Goal: Check status: Check status

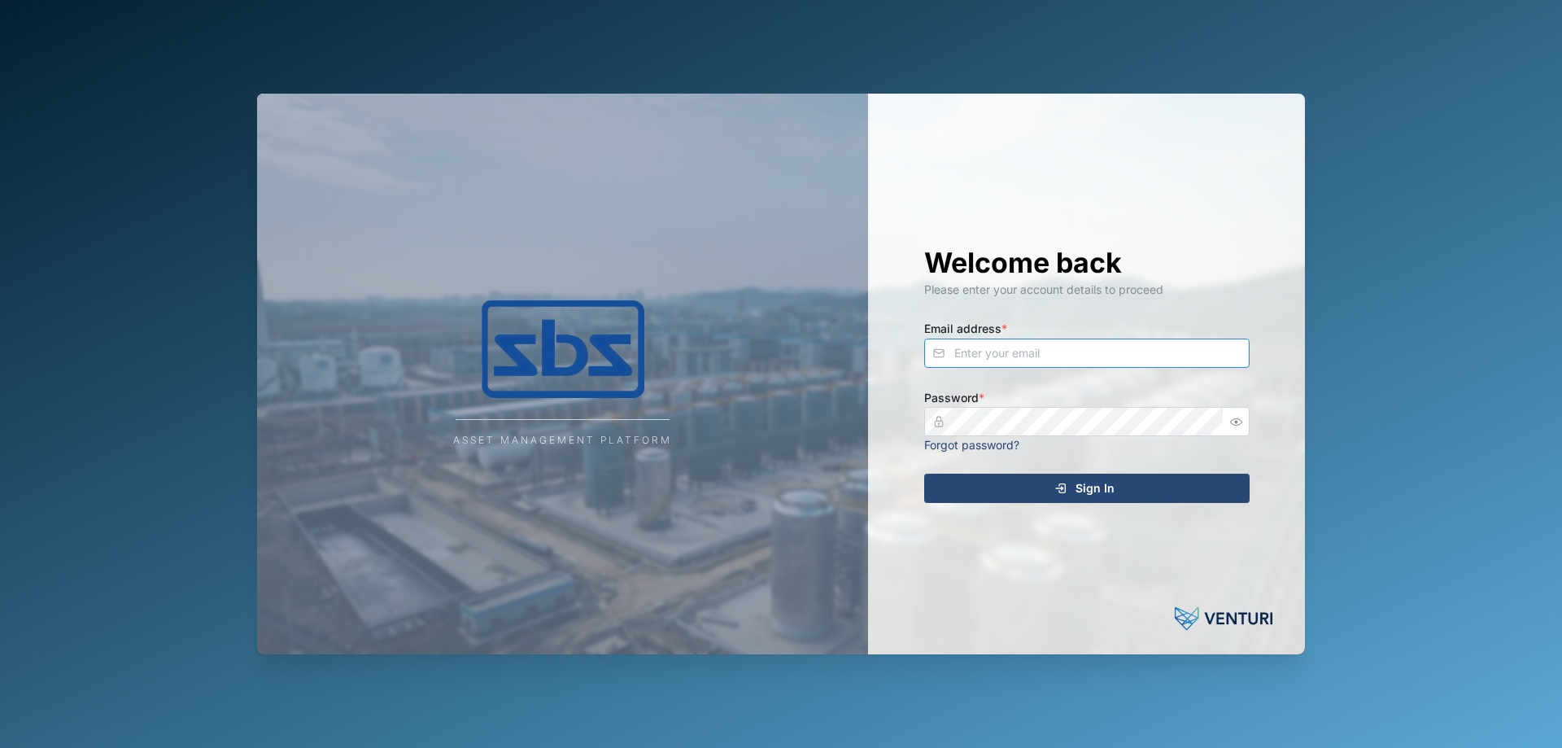
type input "[PERSON_NAME][EMAIL_ADDRESS][DOMAIN_NAME]"
click at [1141, 470] on div "Sign In" at bounding box center [1084, 488] width 299 height 28
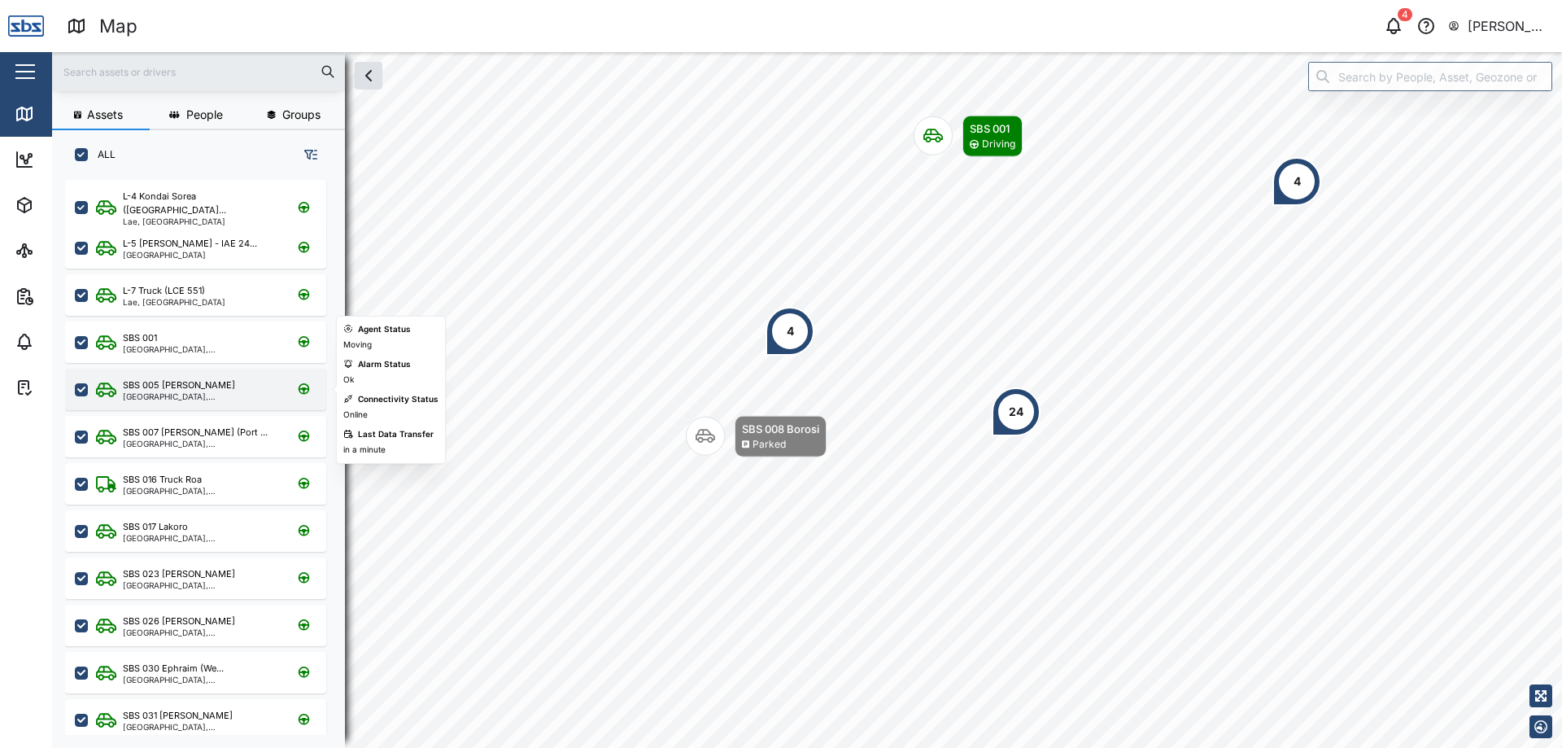
click at [211, 392] on div "[GEOGRAPHIC_DATA], [GEOGRAPHIC_DATA]" at bounding box center [200, 396] width 155 height 8
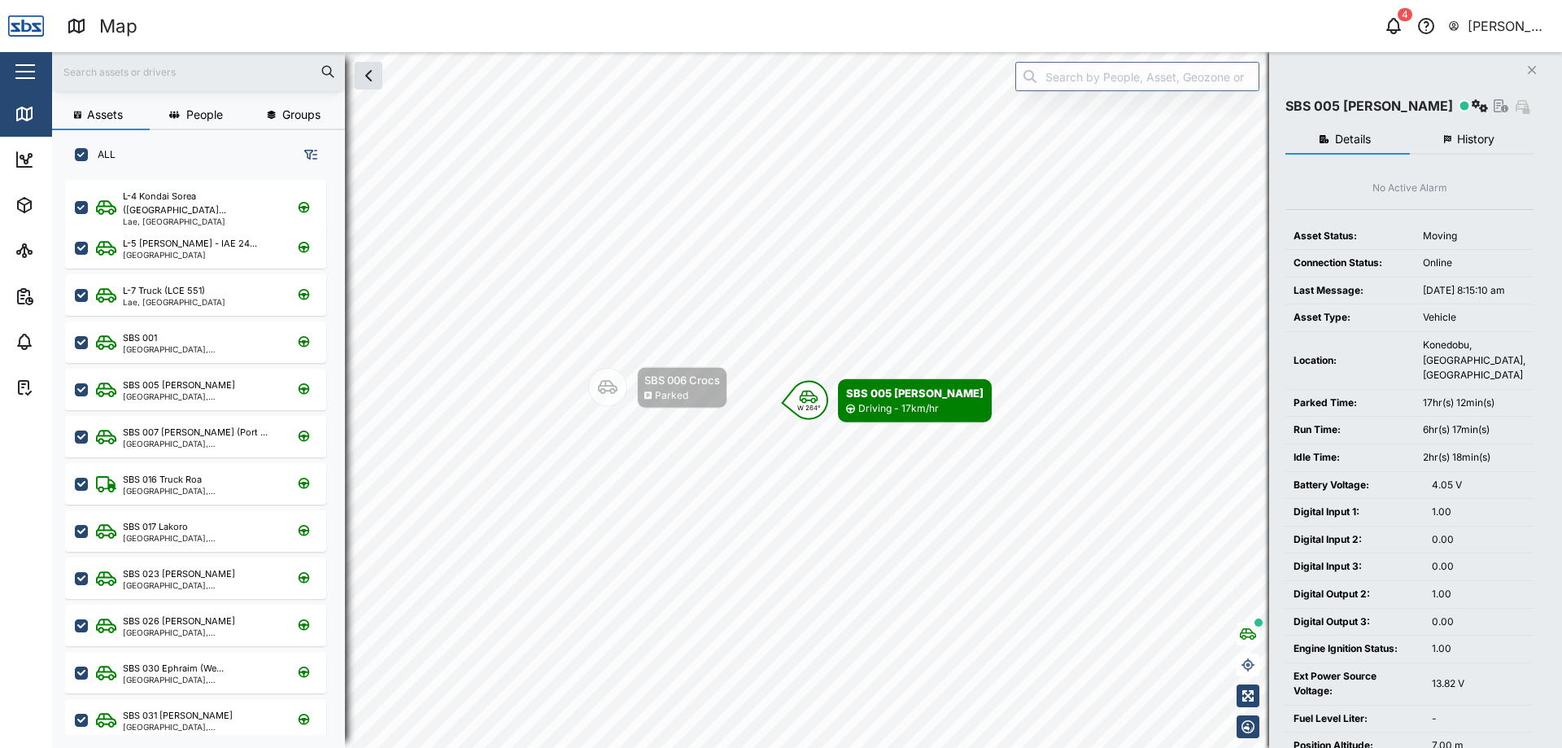
click at [1392, 133] on span "History" at bounding box center [1475, 138] width 37 height 11
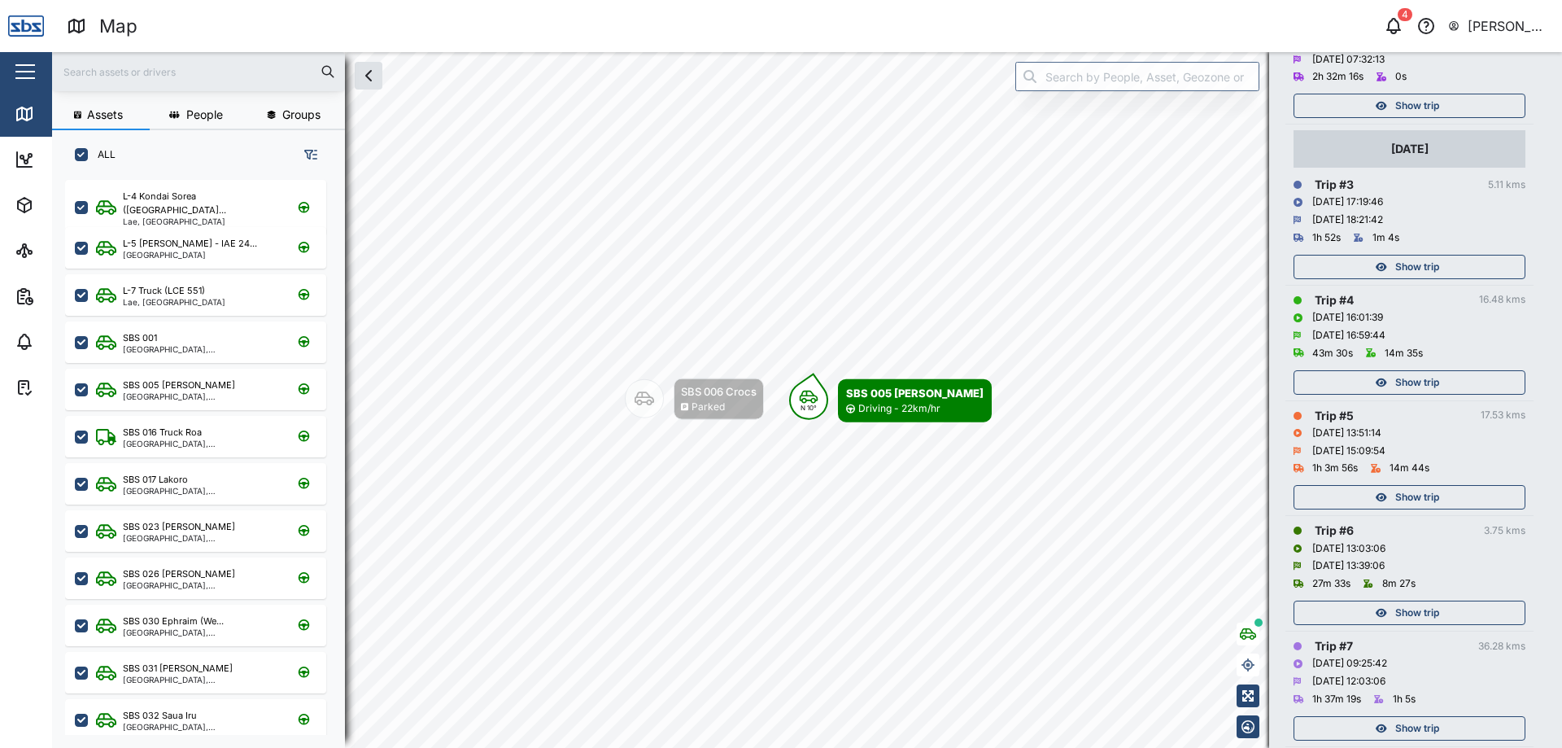
scroll to position [511, 0]
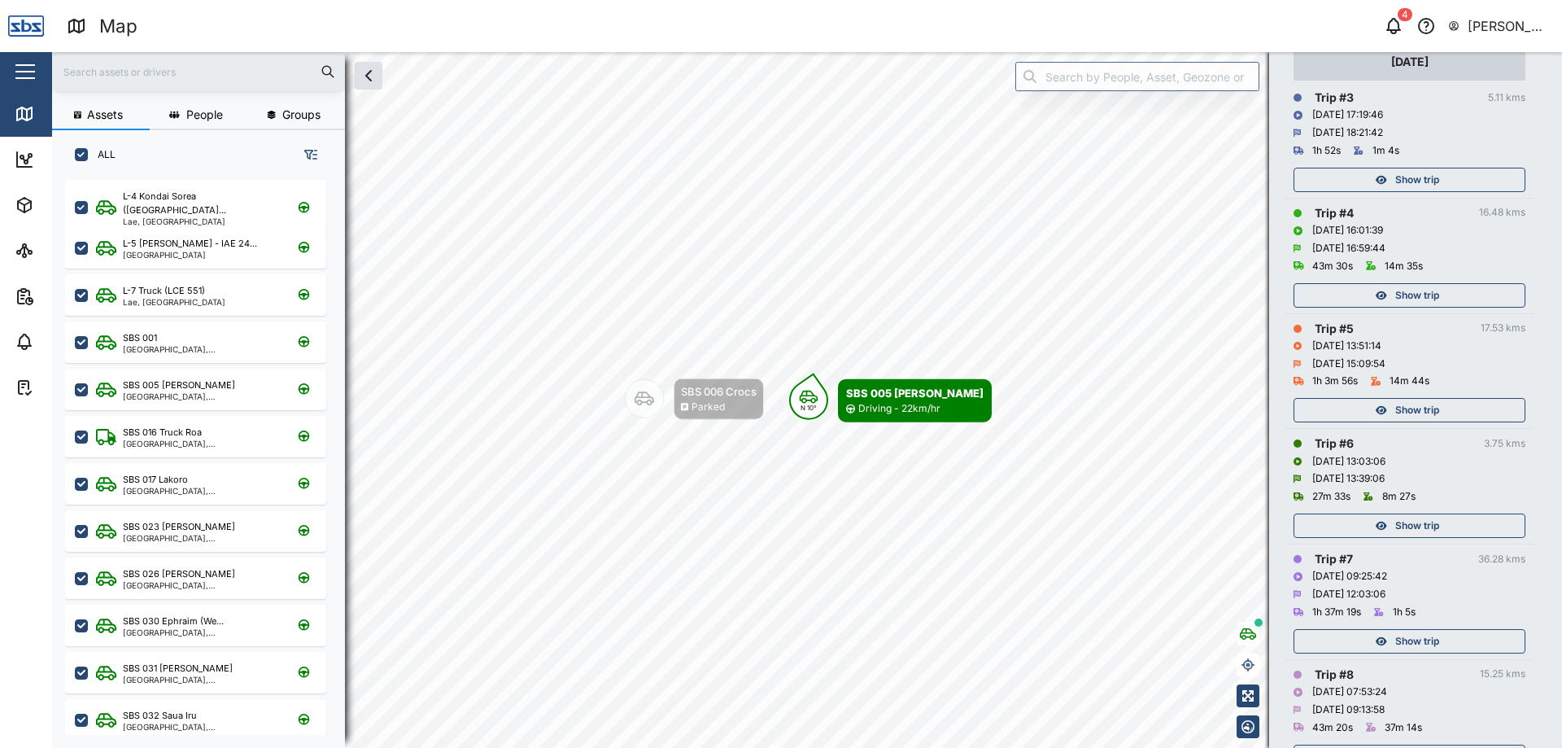
click at [1392, 403] on span "Show trip" at bounding box center [1417, 410] width 44 height 23
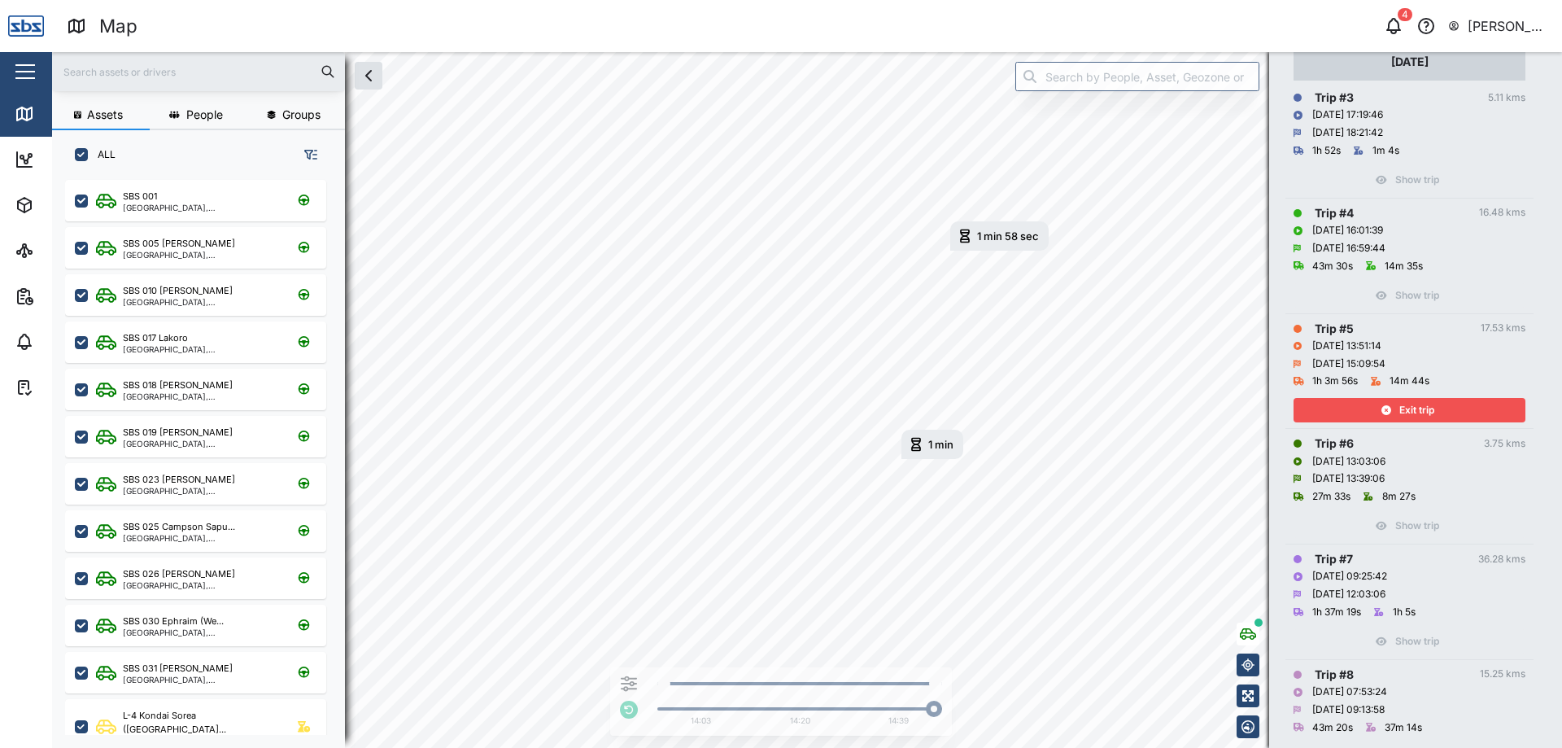
click at [1392, 403] on div "Exit trip" at bounding box center [1406, 410] width 211 height 23
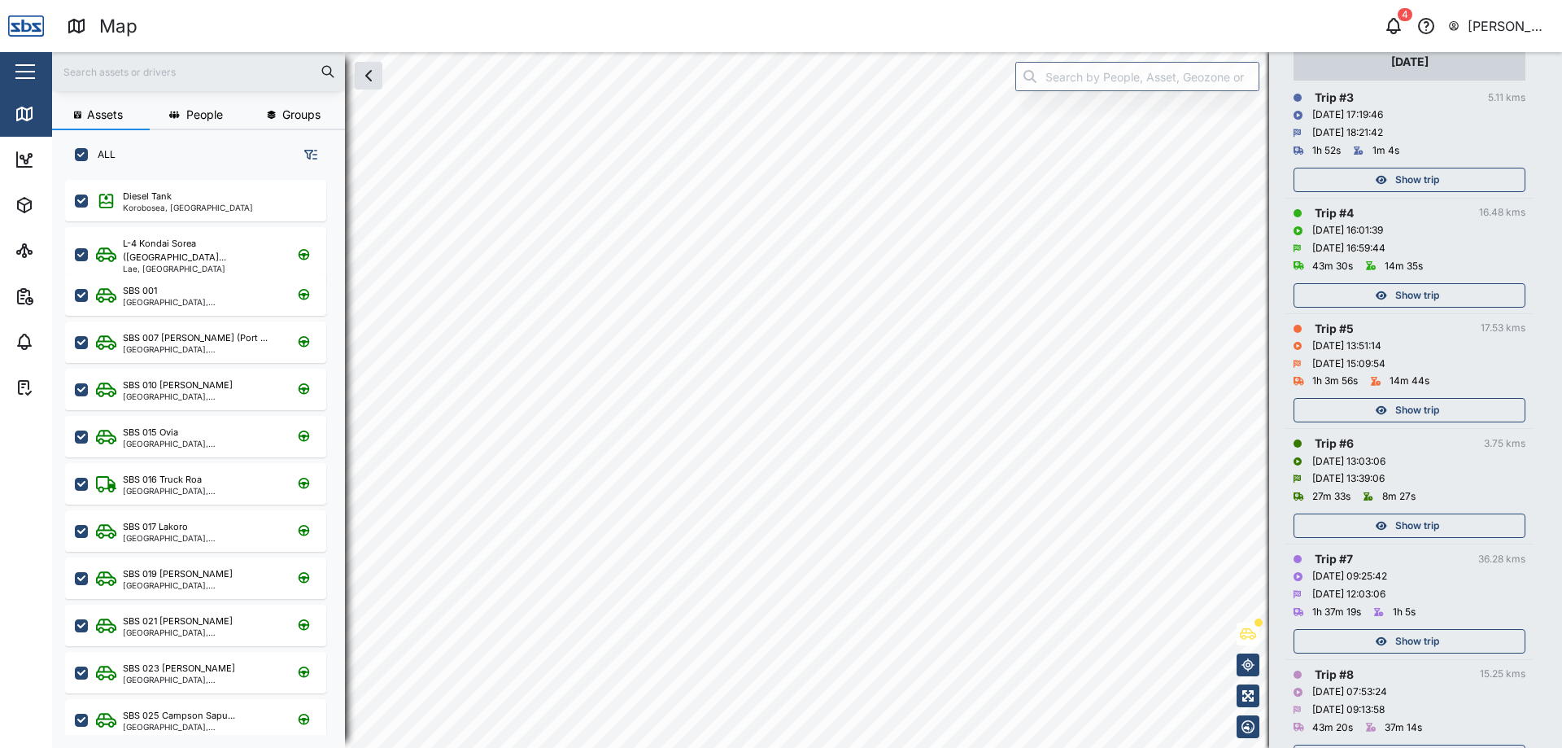
click at [1392, 403] on span "Show trip" at bounding box center [1417, 410] width 44 height 23
